Goal: Obtain resource: Obtain resource

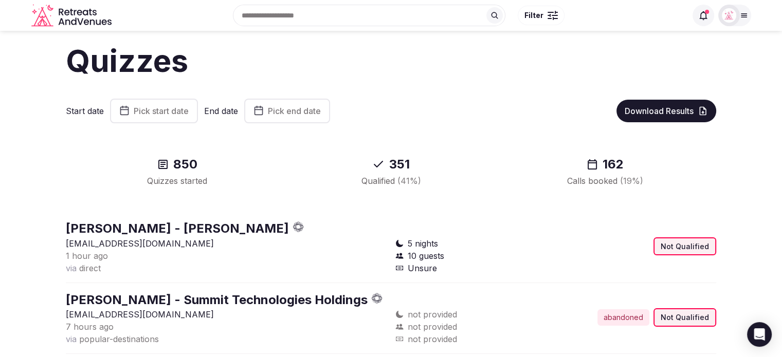
click at [160, 109] on span "Pick start date" at bounding box center [161, 111] width 55 height 10
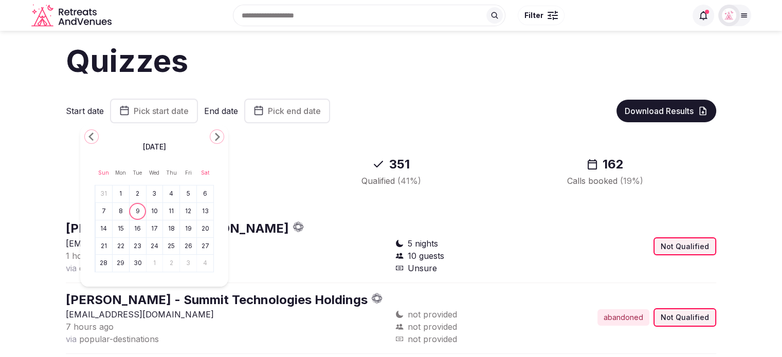
click at [121, 194] on button "1" at bounding box center [121, 194] width 14 height 15
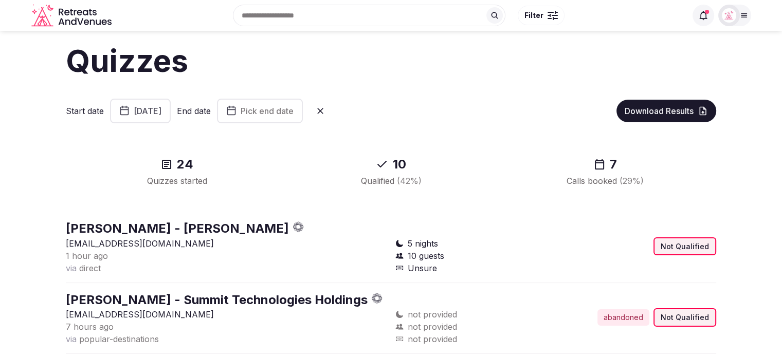
click at [293, 114] on button "Pick end date" at bounding box center [260, 111] width 86 height 25
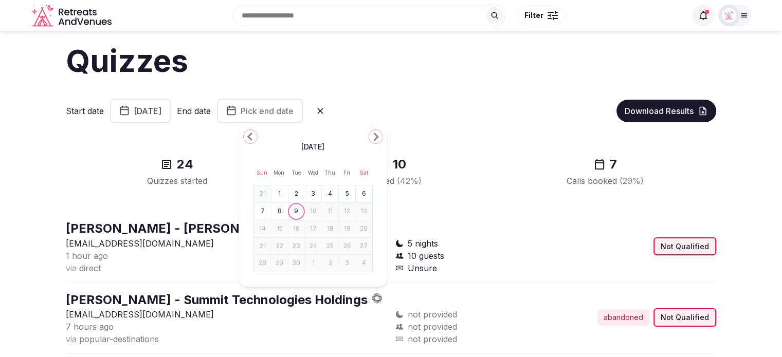
click at [270, 212] on button "7" at bounding box center [263, 211] width 14 height 15
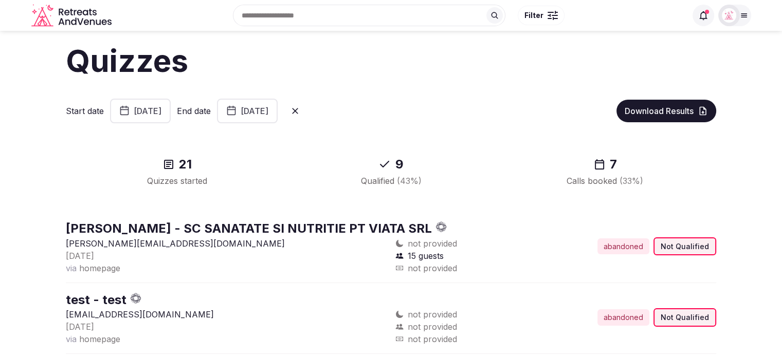
click at [654, 109] on span "Download Results" at bounding box center [659, 111] width 69 height 10
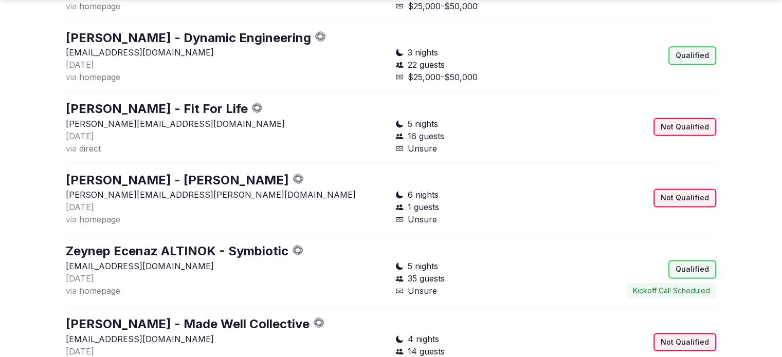
scroll to position [1379, 0]
